Goal: Task Accomplishment & Management: Complete application form

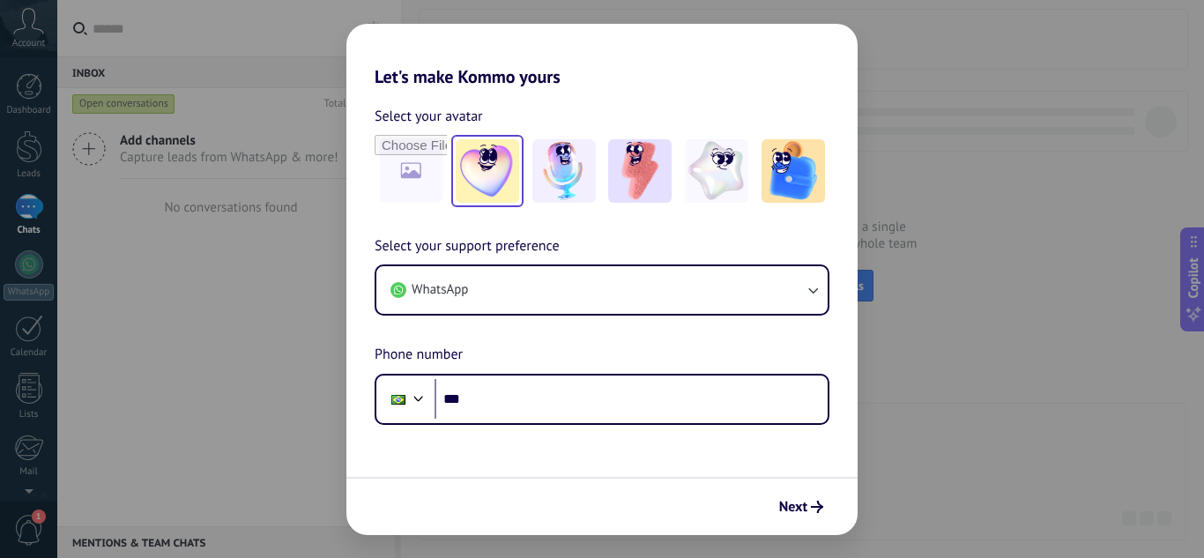
click at [474, 175] on img at bounding box center [487, 170] width 63 height 63
click at [430, 182] on input "file" at bounding box center [410, 171] width 69 height 69
click at [728, 180] on img at bounding box center [716, 170] width 63 height 63
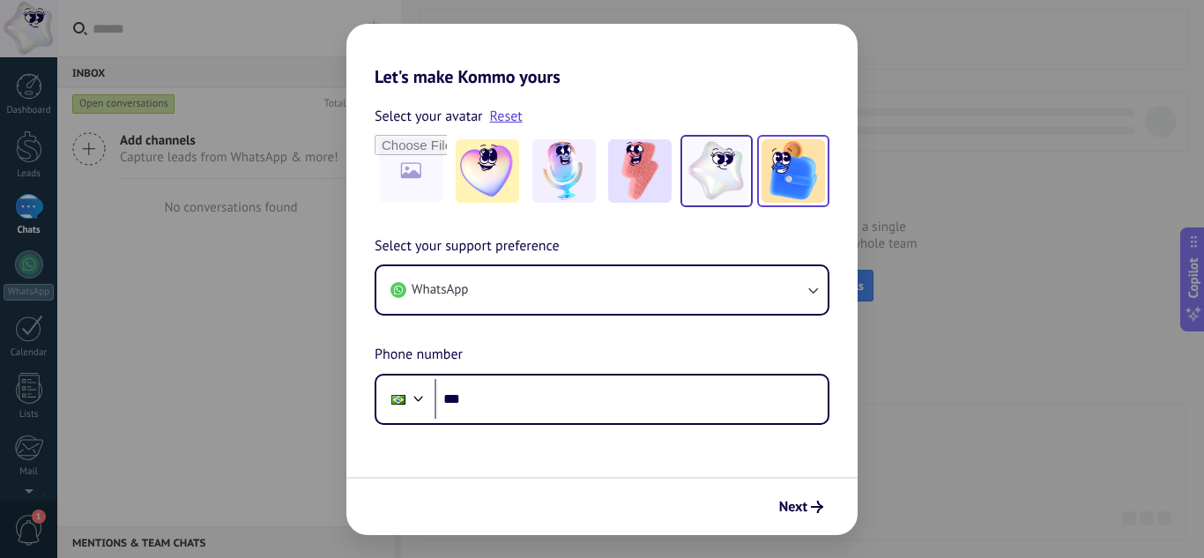
click at [785, 176] on img at bounding box center [793, 170] width 63 height 63
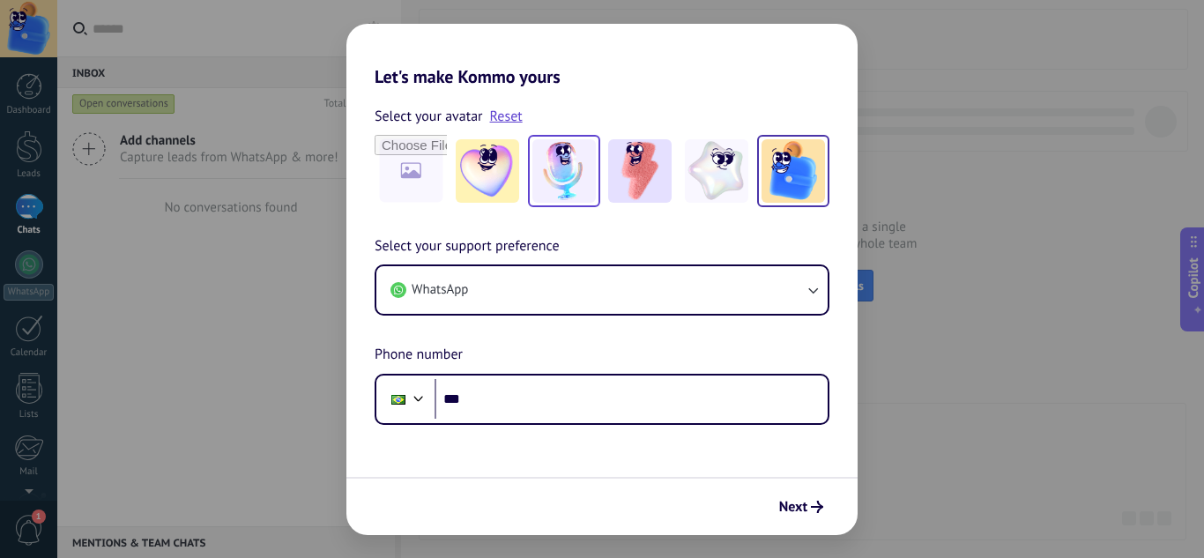
click at [559, 184] on img at bounding box center [563, 170] width 63 height 63
click at [778, 169] on img at bounding box center [793, 170] width 63 height 63
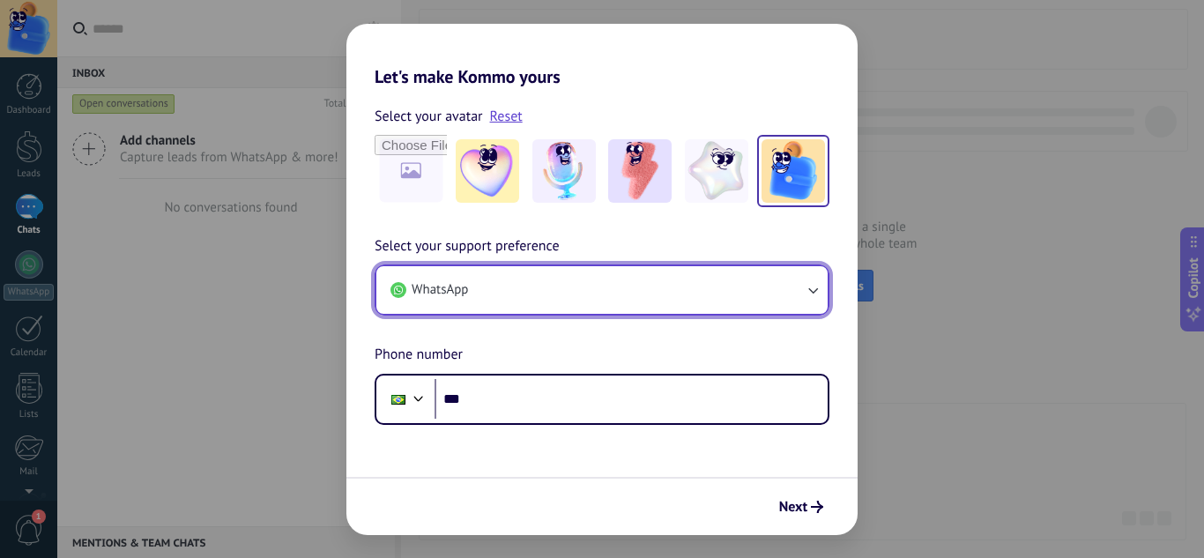
click at [516, 282] on button "WhatsApp" at bounding box center [601, 290] width 451 height 48
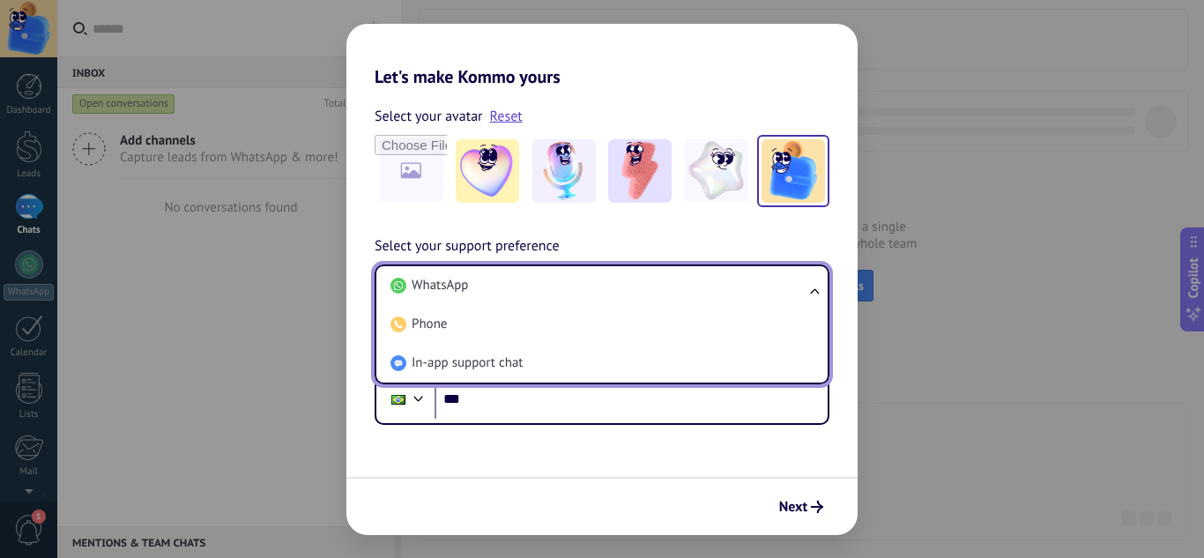
click at [516, 282] on li "WhatsApp" at bounding box center [598, 285] width 430 height 39
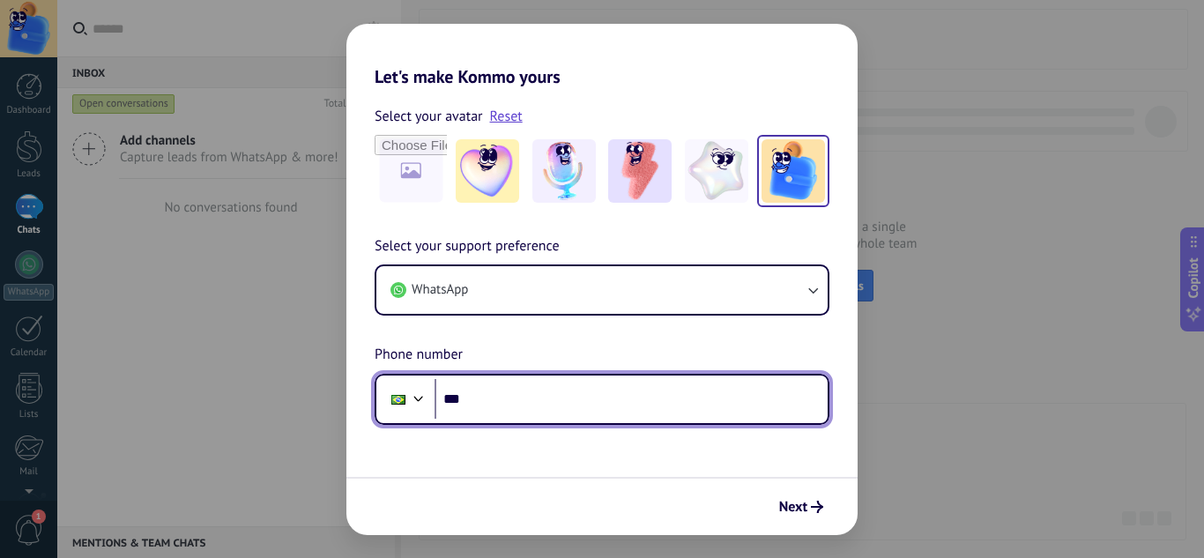
click at [496, 406] on input "***" at bounding box center [631, 399] width 393 height 41
click at [498, 400] on input "**********" at bounding box center [631, 399] width 393 height 41
drag, startPoint x: 507, startPoint y: 398, endPoint x: 393, endPoint y: 410, distance: 114.3
click at [393, 410] on div "**********" at bounding box center [602, 399] width 455 height 51
type input "**********"
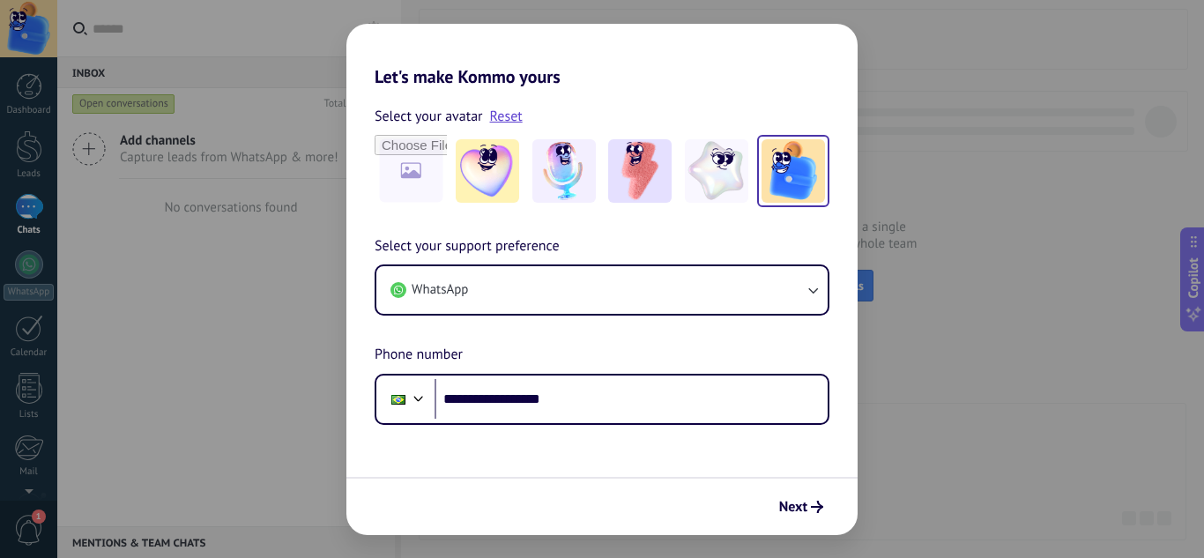
click at [820, 500] on button "Next" at bounding box center [801, 507] width 60 height 30
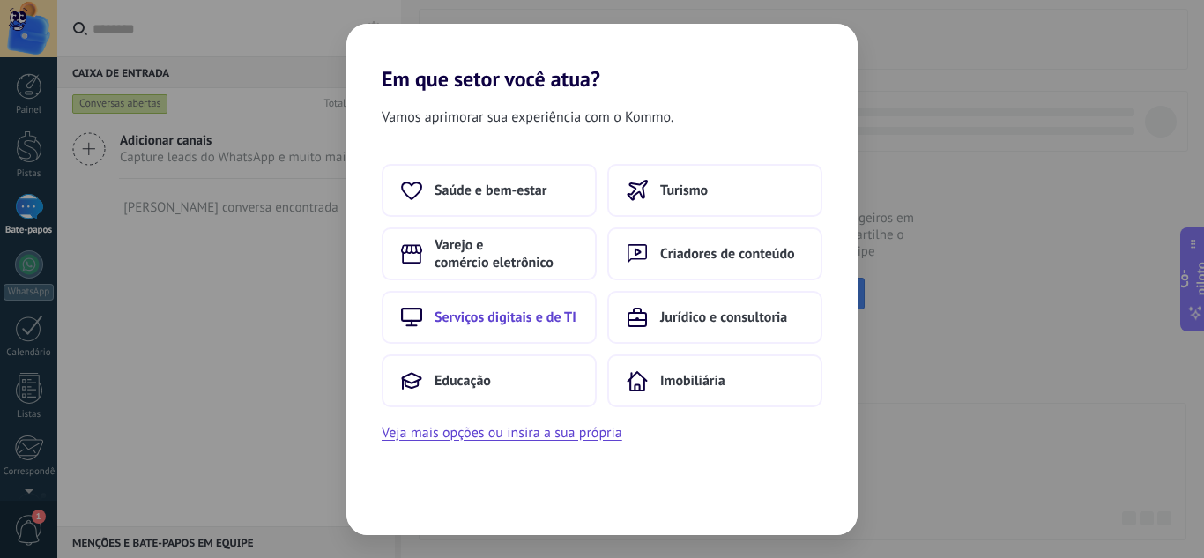
click at [530, 327] on button "Serviços digitais e de TI" at bounding box center [489, 317] width 215 height 53
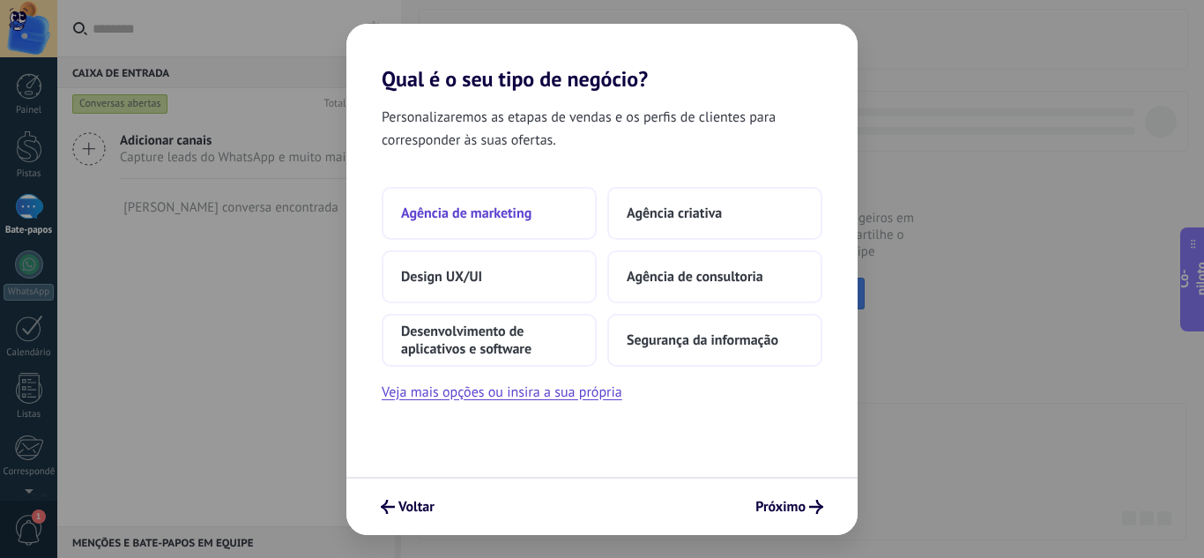
click at [502, 218] on font "Agência de marketing" at bounding box center [466, 214] width 130 height 18
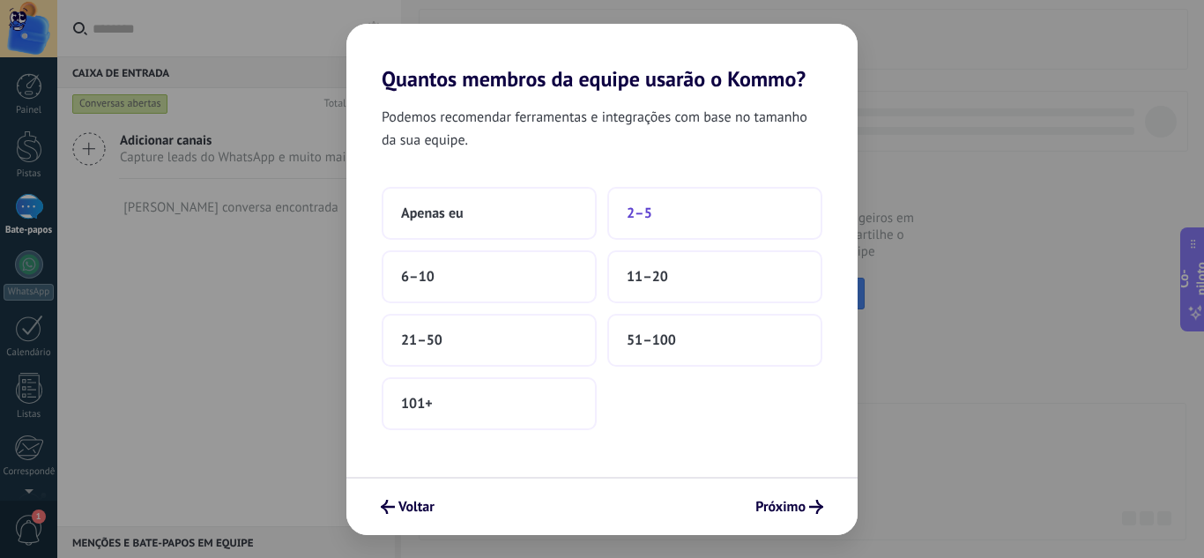
click at [727, 209] on button "2–5" at bounding box center [714, 213] width 215 height 53
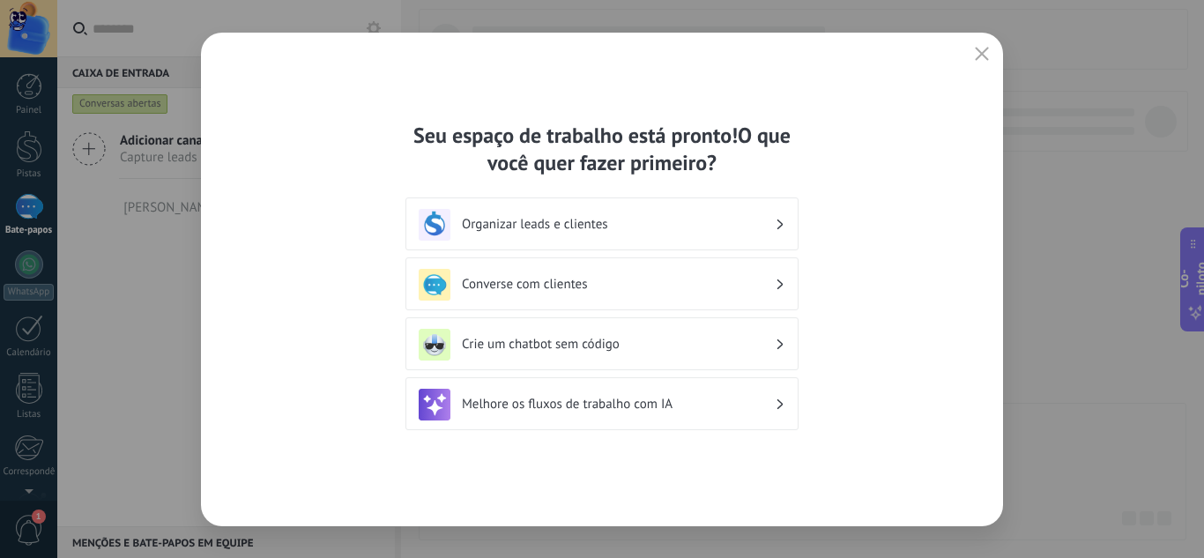
click at [537, 241] on div "Organizar leads e clientes" at bounding box center [602, 223] width 393 height 53
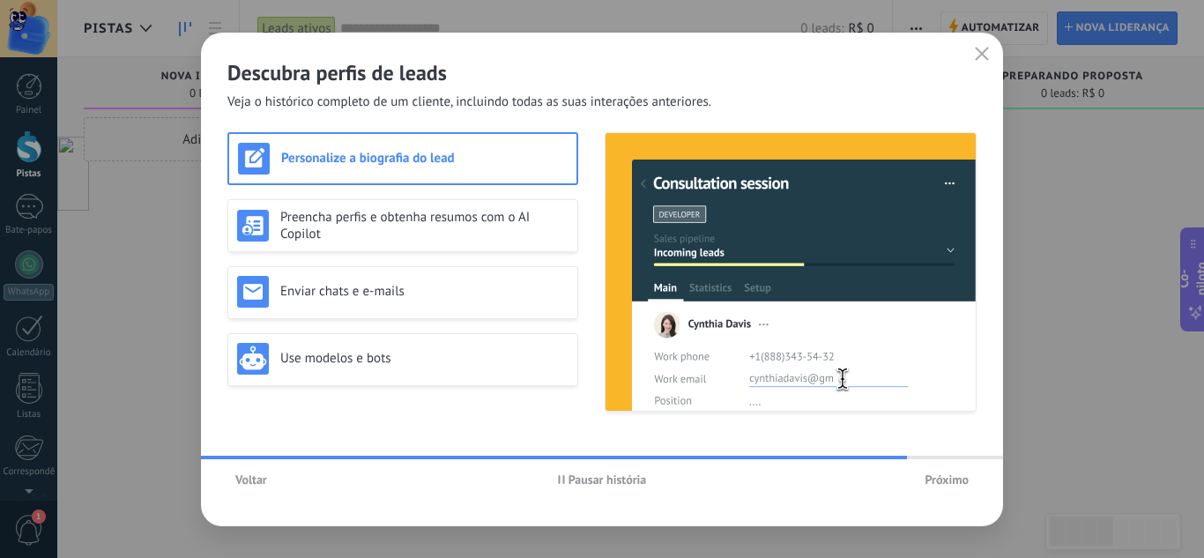
click at [935, 484] on font "Próximo" at bounding box center [947, 480] width 44 height 16
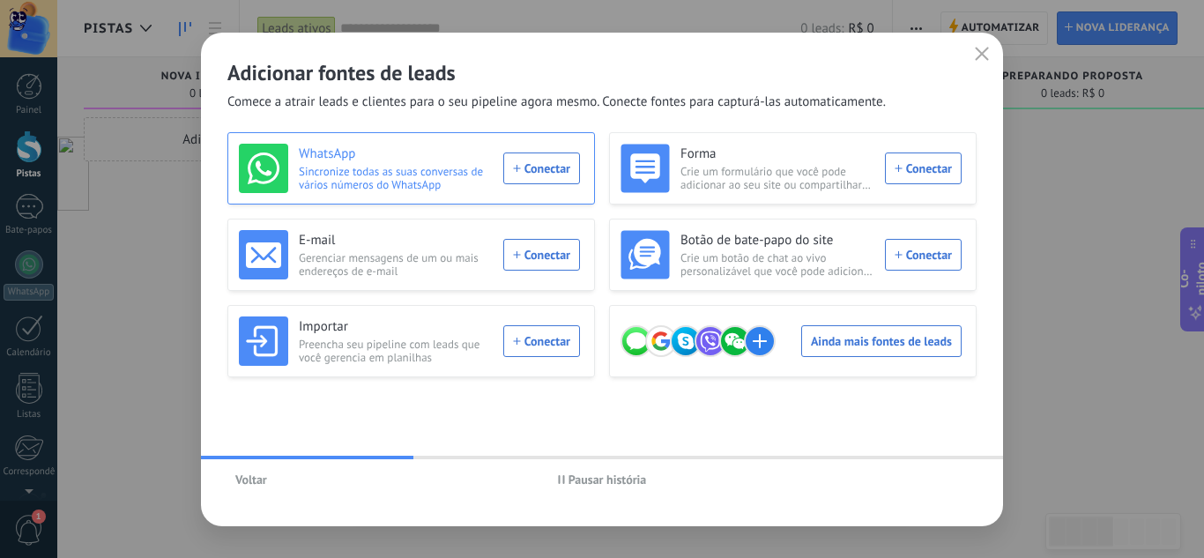
click at [532, 165] on div "WhatsApp Sincronize todas as suas conversas de vários números do WhatsApp Conec…" at bounding box center [409, 168] width 341 height 49
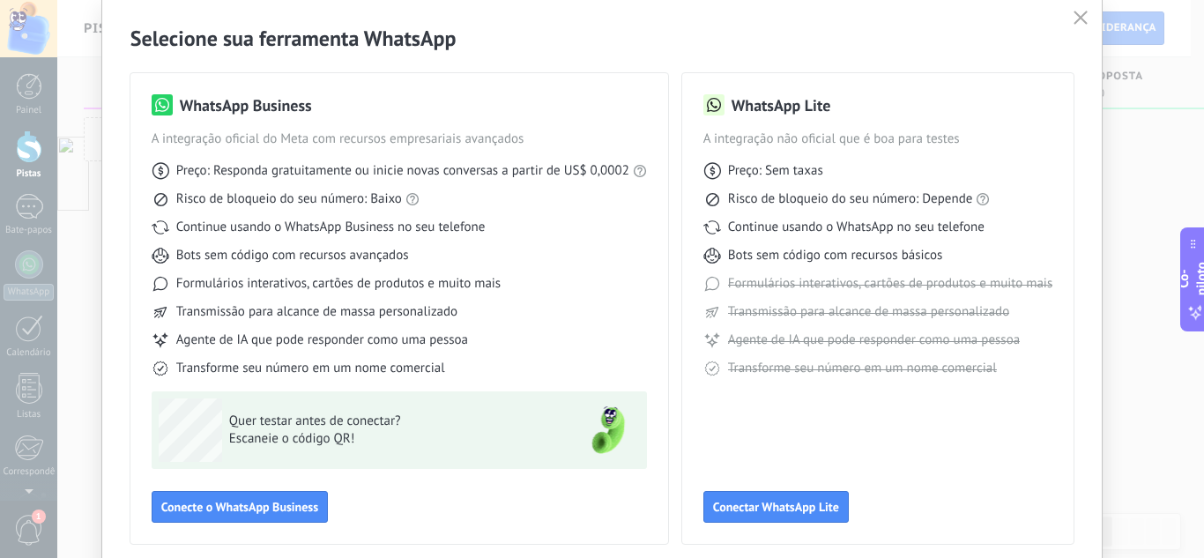
scroll to position [88, 0]
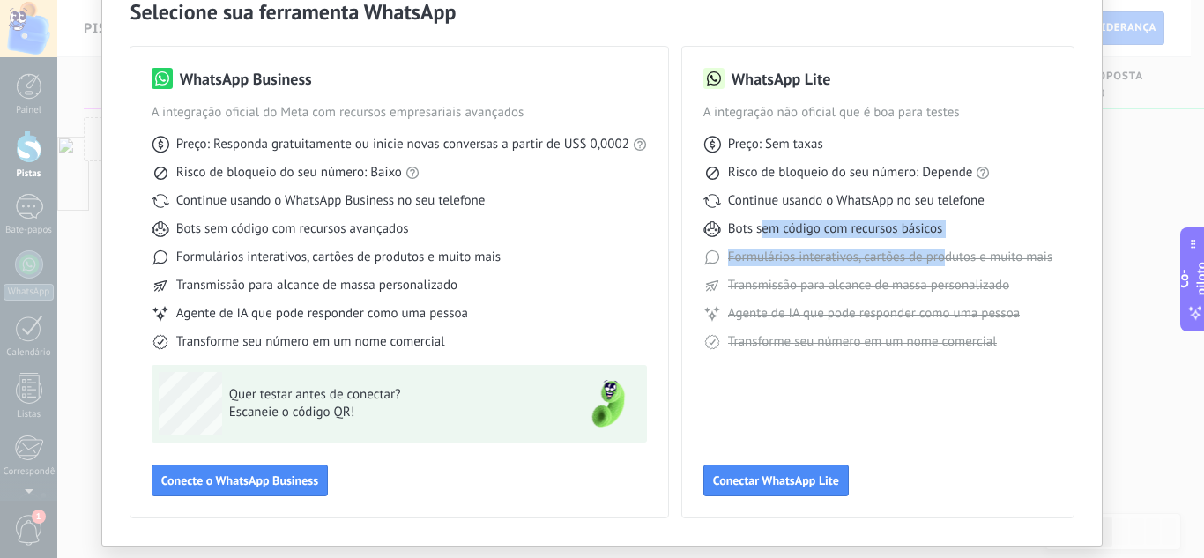
drag, startPoint x: 760, startPoint y: 229, endPoint x: 939, endPoint y: 250, distance: 180.2
click at [939, 250] on div "Preço: Sem taxas Risco de bloqueio do seu número: Depende Continue usando o Wha…" at bounding box center [877, 236] width 349 height 229
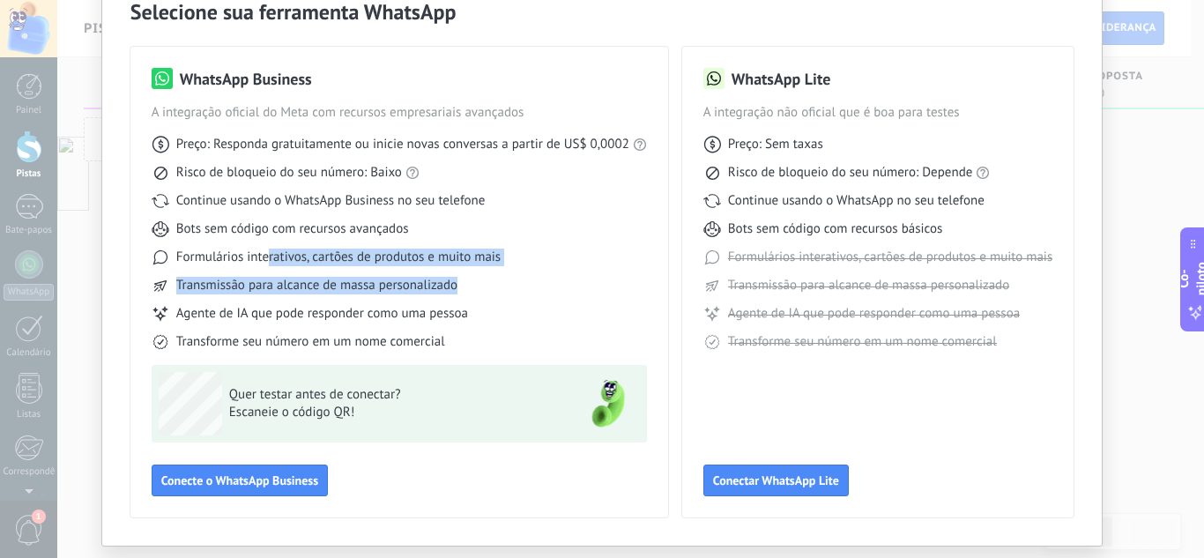
drag, startPoint x: 345, startPoint y: 259, endPoint x: 501, endPoint y: 289, distance: 158.9
click at [501, 289] on div "Preço: Responda gratuitamente ou inicie novas conversas a partir de US$ 0,0002 …" at bounding box center [399, 236] width 495 height 229
click at [501, 289] on div "Transmissão para alcance de massa personalizado" at bounding box center [399, 286] width 495 height 18
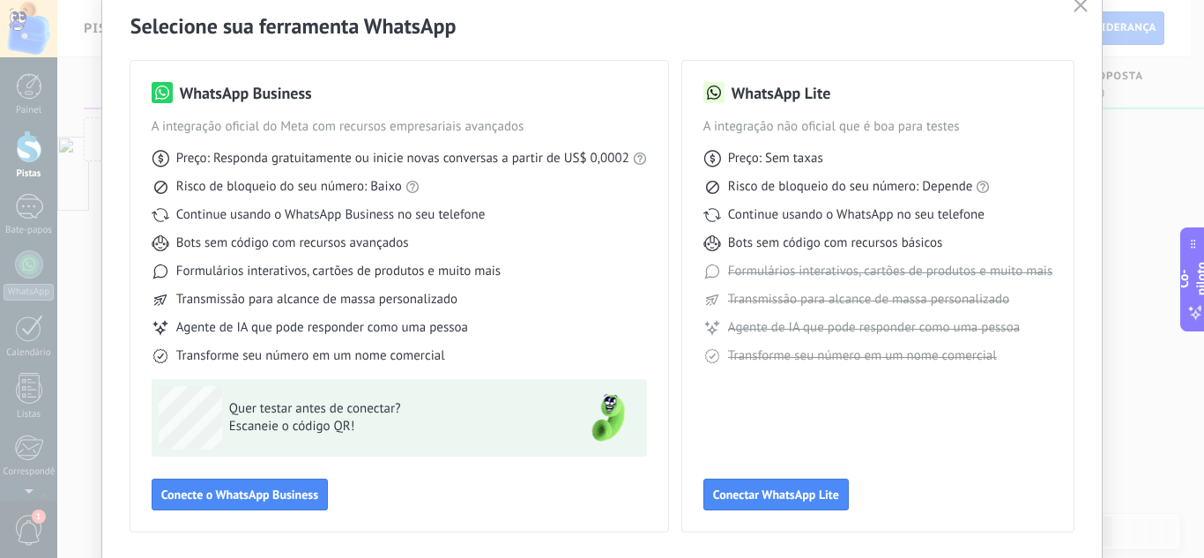
scroll to position [0, 0]
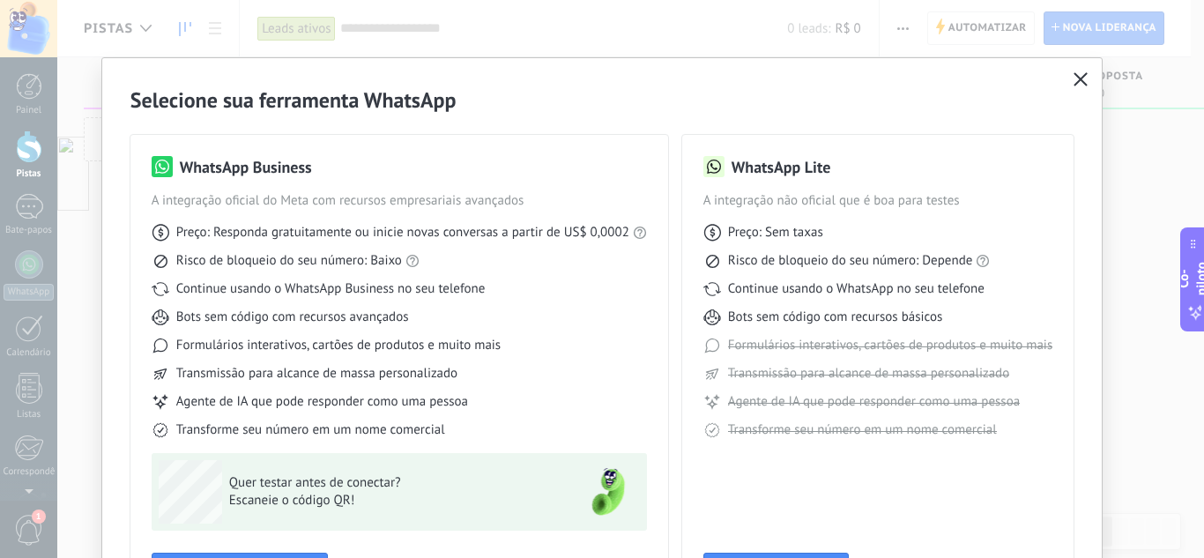
click at [1082, 83] on use "button" at bounding box center [1081, 78] width 13 height 13
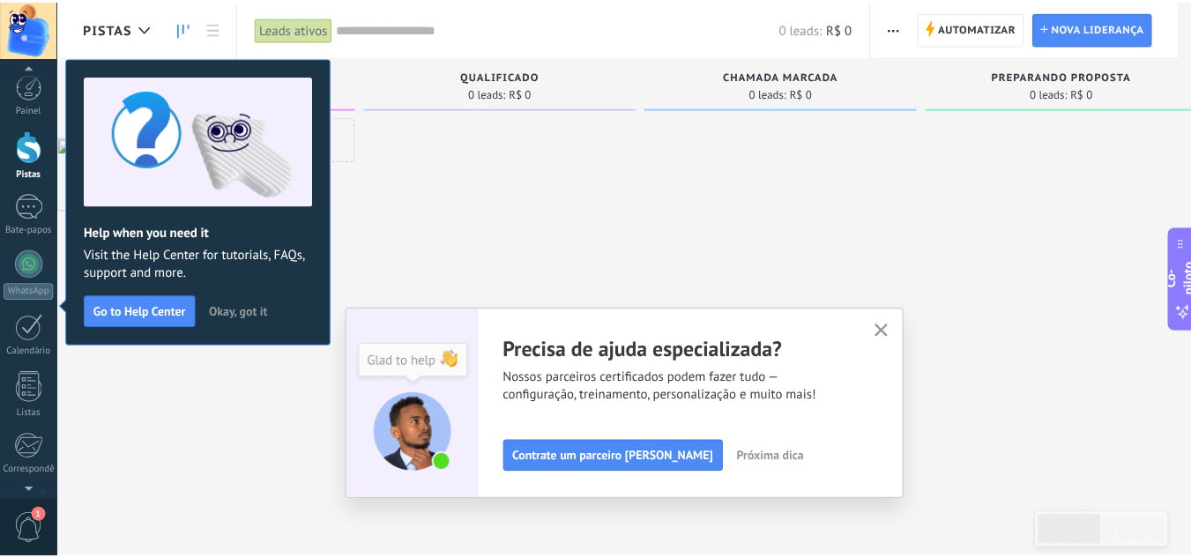
scroll to position [185, 0]
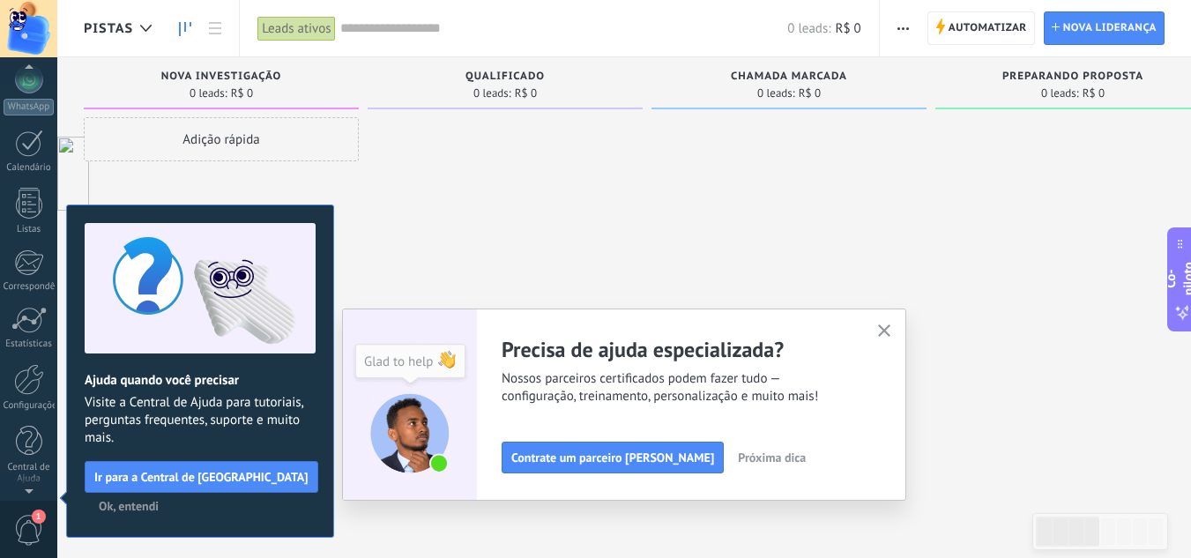
click at [896, 331] on button "button" at bounding box center [885, 332] width 22 height 24
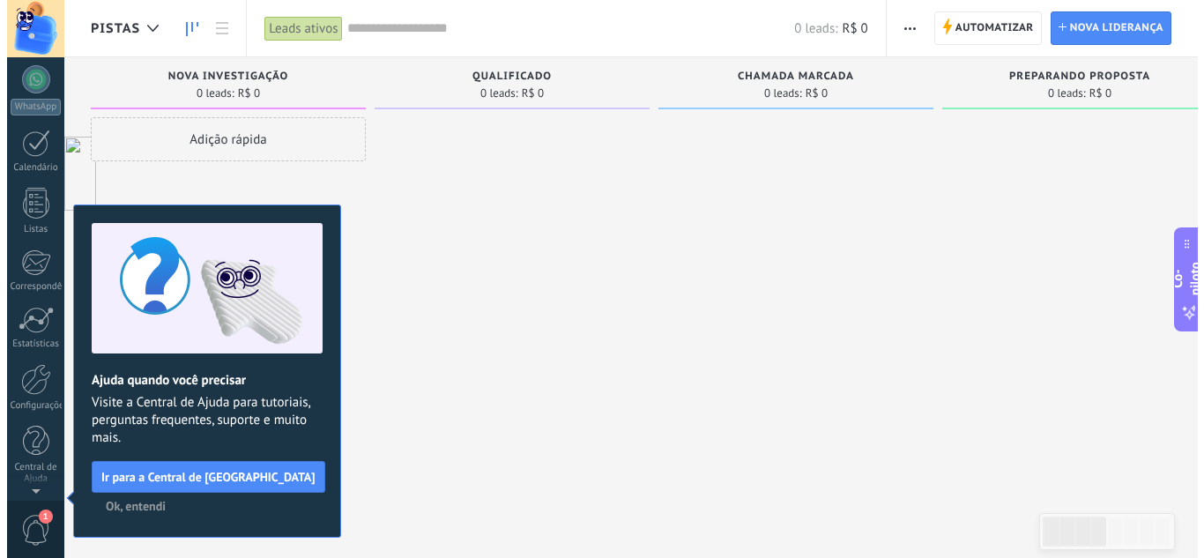
scroll to position [0, 0]
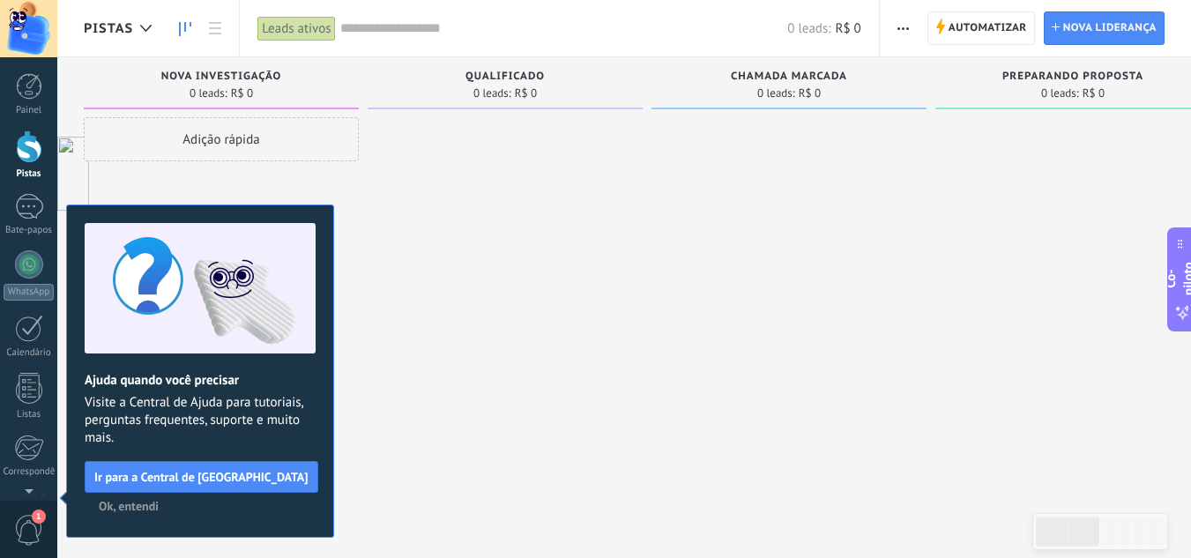
drag, startPoint x: 251, startPoint y: 171, endPoint x: 391, endPoint y: 172, distance: 139.3
click at [40, 210] on div at bounding box center [29, 207] width 28 height 26
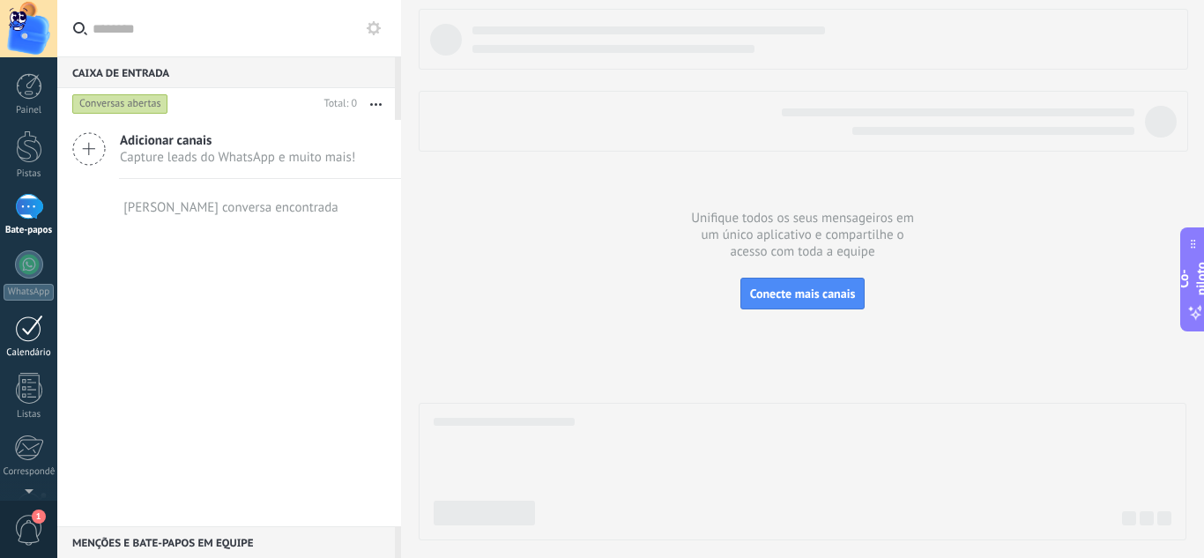
click at [45, 336] on link "Calendário" at bounding box center [28, 337] width 57 height 44
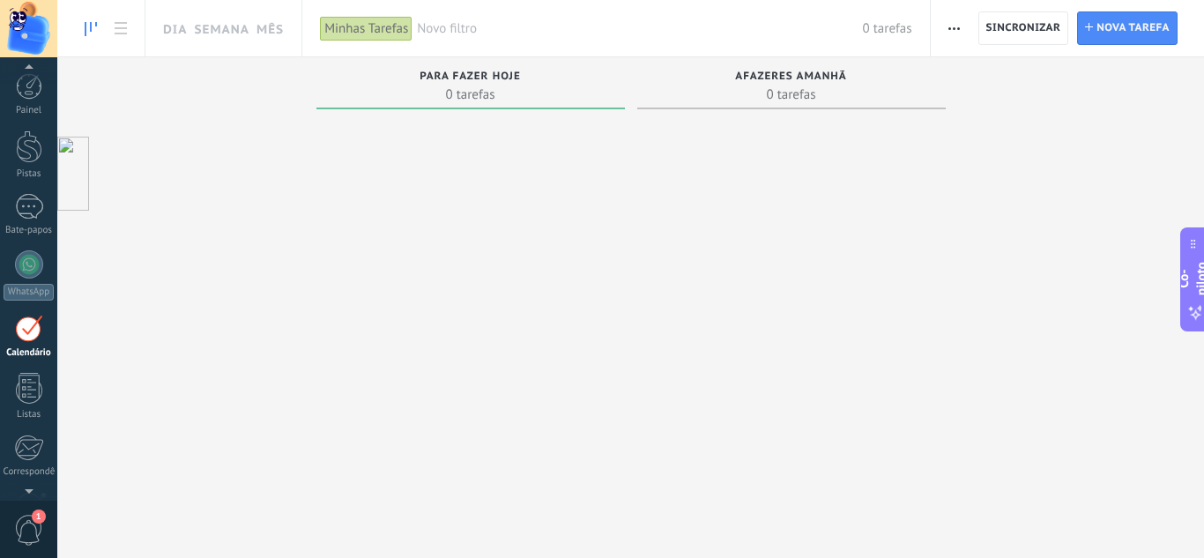
scroll to position [51, 0]
drag, startPoint x: 642, startPoint y: 182, endPoint x: 652, endPoint y: 168, distance: 16.9
click at [652, 168] on div at bounding box center [791, 315] width 309 height 398
click at [35, 346] on div at bounding box center [29, 337] width 26 height 31
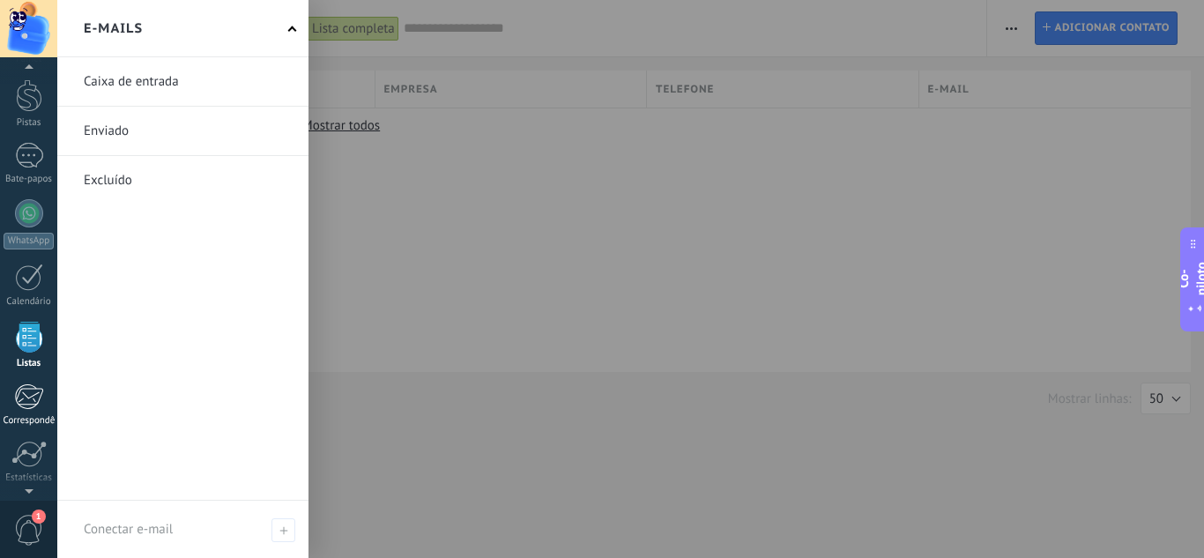
click at [23, 413] on link "Correspondência" at bounding box center [28, 404] width 57 height 43
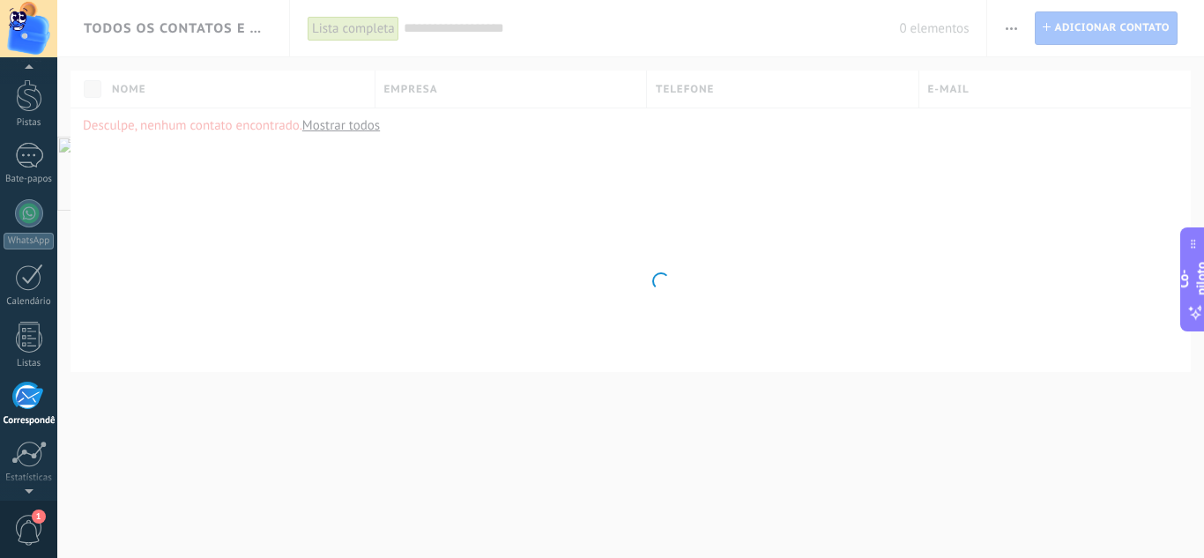
scroll to position [171, 0]
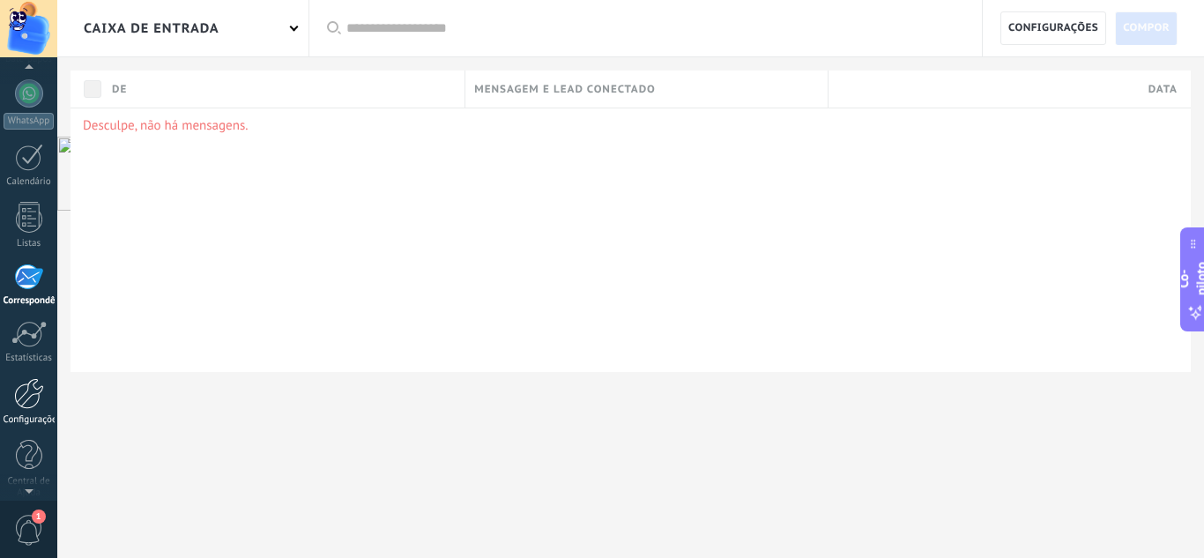
click at [33, 415] on font "Configurações" at bounding box center [33, 419] width 58 height 12
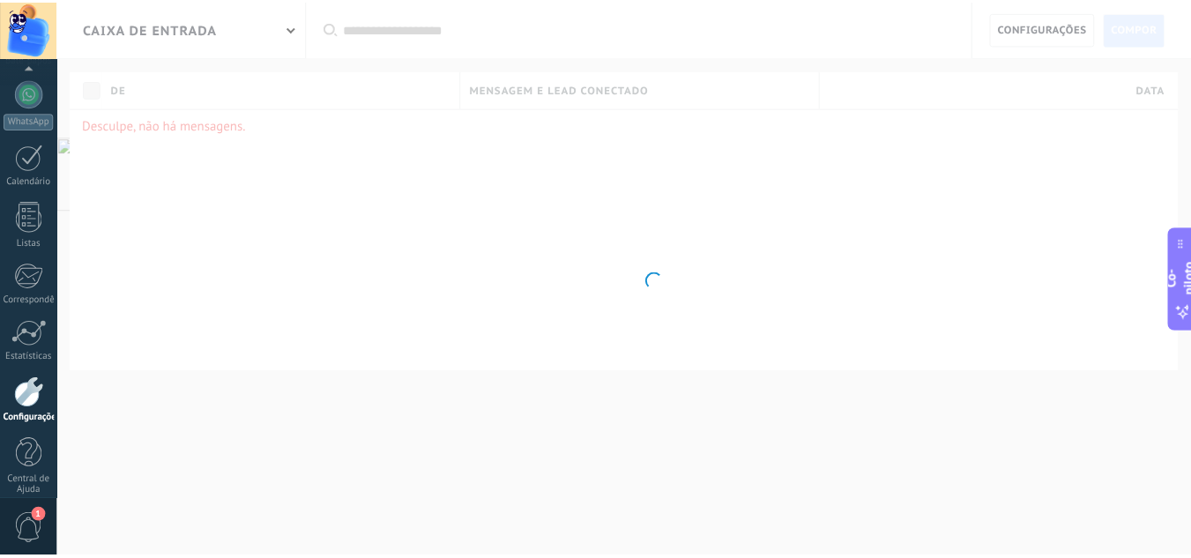
scroll to position [187, 0]
